Goal: Browse casually

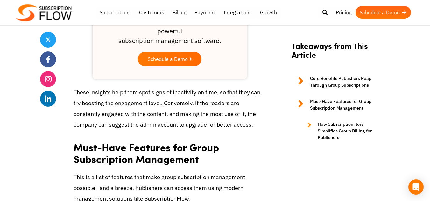
click at [59, 21] on img at bounding box center [44, 12] width 56 height 17
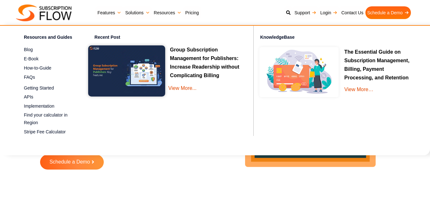
click at [168, 12] on link "Resources" at bounding box center [168, 12] width 32 height 13
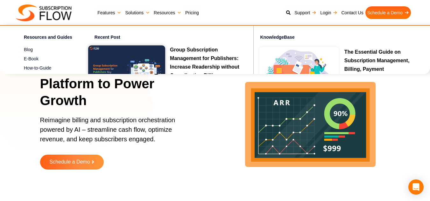
click at [26, 13] on img at bounding box center [44, 12] width 56 height 17
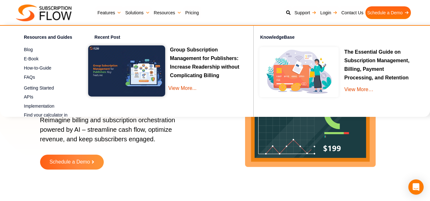
click at [166, 12] on link "Resources" at bounding box center [168, 12] width 32 height 13
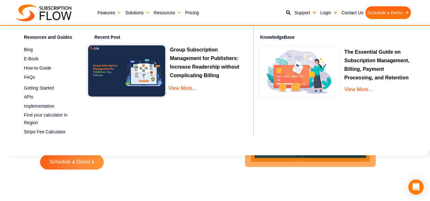
click at [62, 14] on img at bounding box center [44, 12] width 56 height 17
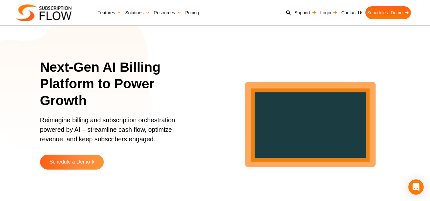
click at [163, 11] on link "Resources" at bounding box center [168, 12] width 32 height 13
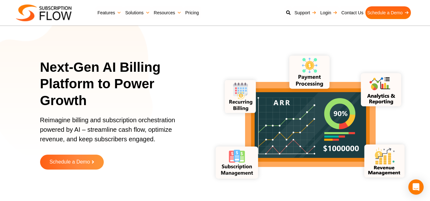
click at [183, 181] on div "Next-Gen AI Billing Platform to Power Growth Reimagine billing and subscription…" at bounding box center [215, 119] width 382 height 207
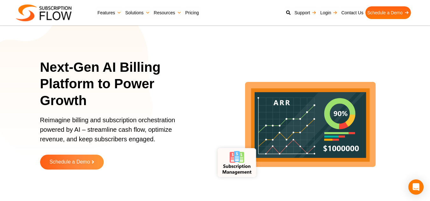
click at [1, 166] on section "Next-Gen AI Billing Platform to Power Growth Reimagine billing and subscription…" at bounding box center [215, 119] width 430 height 207
